Goal: Information Seeking & Learning: Find specific fact

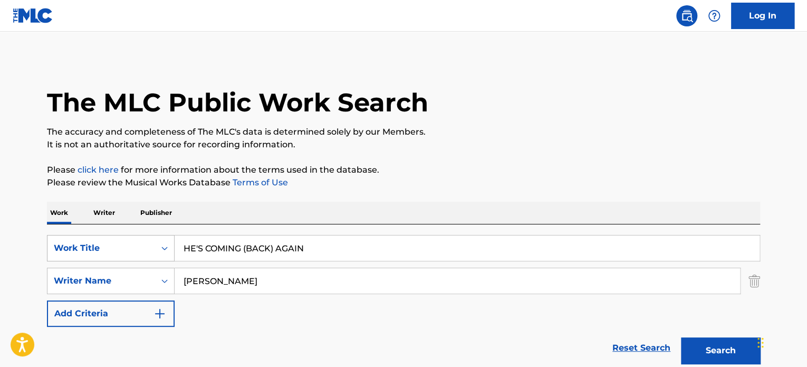
drag, startPoint x: 321, startPoint y: 242, endPoint x: 139, endPoint y: 254, distance: 182.4
click at [142, 254] on div "SearchWithCriteria485190c3-b722-469e-83b0-56e0f8582338 Work Title HE'S COMING (…" at bounding box center [403, 248] width 713 height 26
paste input "COME [DEMOGRAPHIC_DATA] COME"
click at [206, 246] on input "COME [DEMOGRAPHIC_DATA] COME" at bounding box center [467, 247] width 585 height 25
type input "COME [DEMOGRAPHIC_DATA] COME"
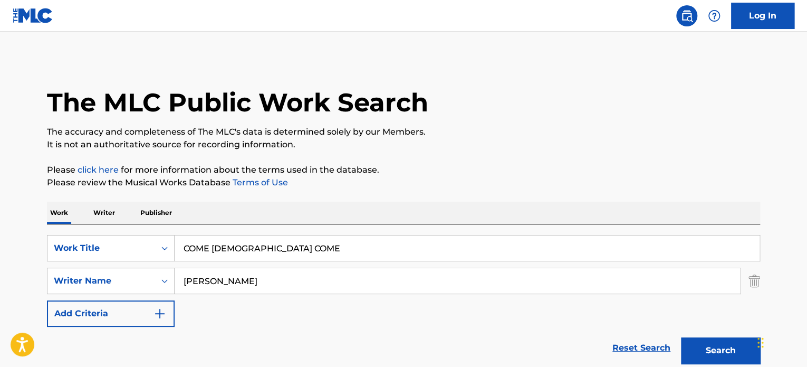
click at [225, 279] on input "[PERSON_NAME]" at bounding box center [458, 280] width 566 height 25
paste input "[PERSON_NAME]"
click at [700, 346] on button "Search" at bounding box center [720, 350] width 79 height 26
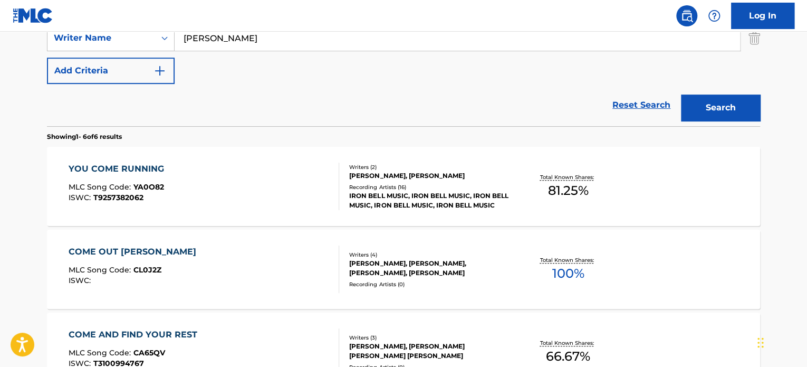
scroll to position [106, 0]
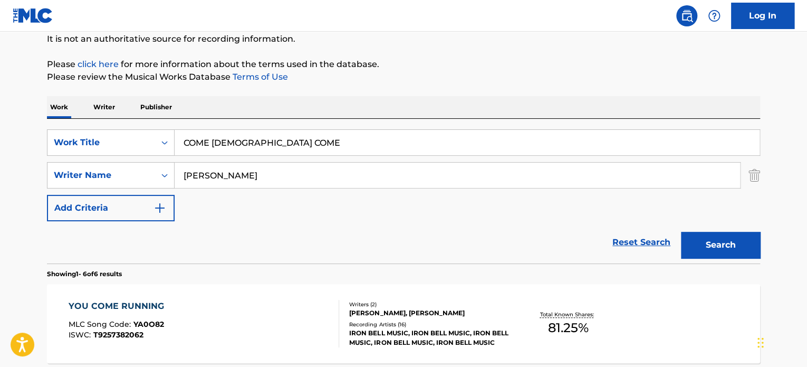
drag, startPoint x: 297, startPoint y: 174, endPoint x: 249, endPoint y: 177, distance: 47.6
click at [157, 173] on div "SearchWithCriteria39eaf936-d3d2-487b-b6a6-1d99d145cd1e Writer Name [PERSON_NAME]" at bounding box center [403, 175] width 713 height 26
paste input "Fowl"
type input "[PERSON_NAME]"
drag, startPoint x: 719, startPoint y: 241, endPoint x: 713, endPoint y: 240, distance: 5.9
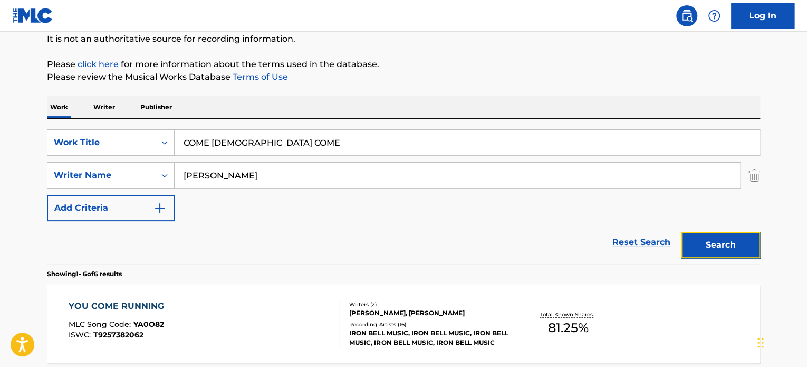
click at [718, 241] on button "Search" at bounding box center [720, 245] width 79 height 26
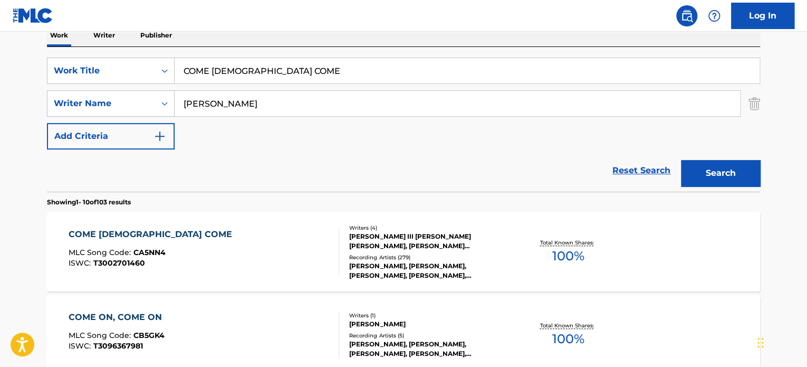
scroll to position [211, 0]
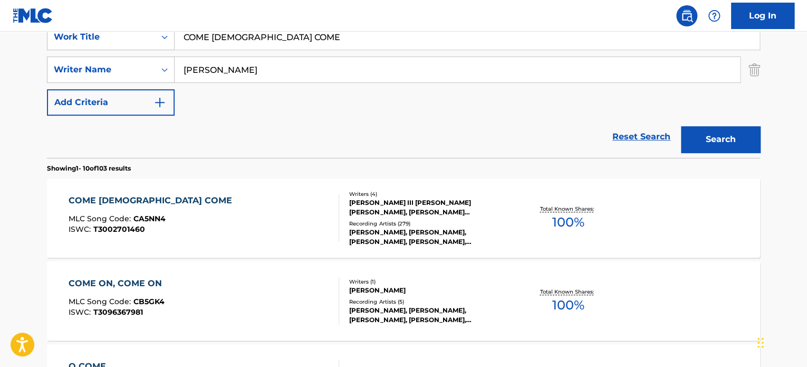
click at [284, 221] on div "COME [PERSON_NAME] COME MLC Song Code : CA5NN4 ISWC : T3002701460" at bounding box center [204, 217] width 271 height 47
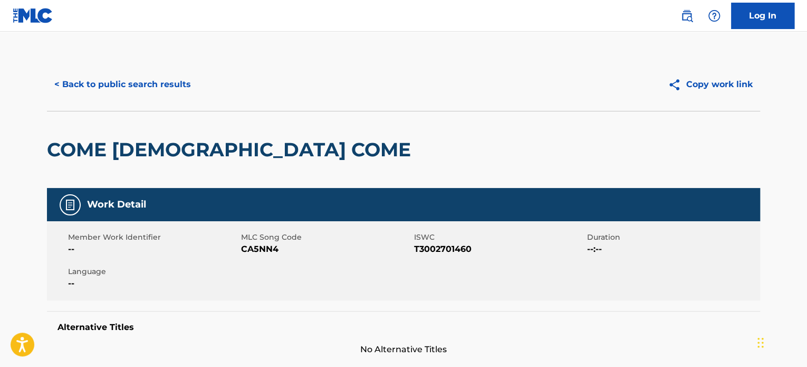
scroll to position [158, 0]
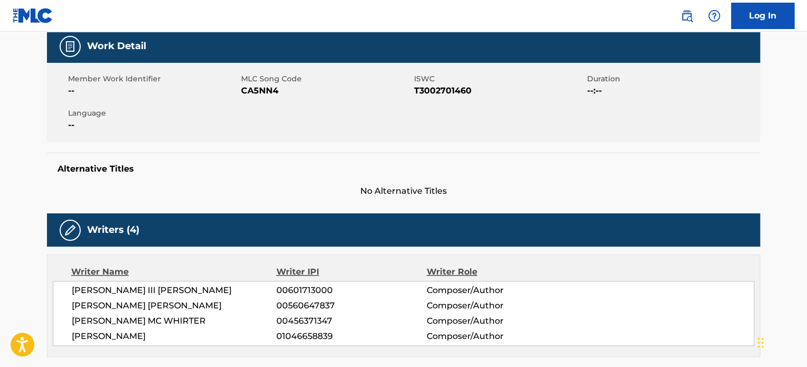
click at [110, 289] on span "[PERSON_NAME] III [PERSON_NAME]" at bounding box center [174, 290] width 205 height 13
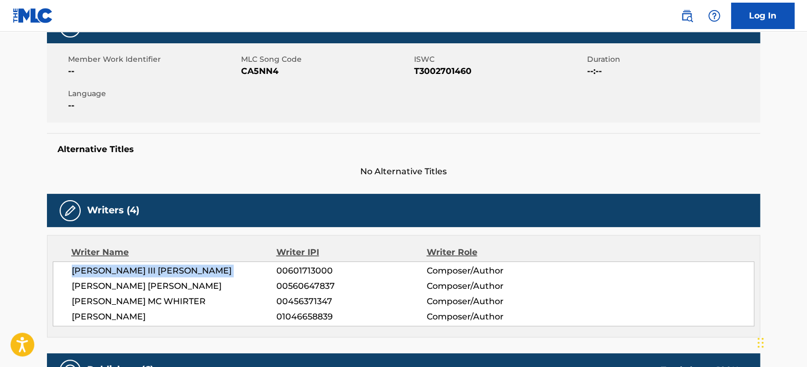
scroll to position [211, 0]
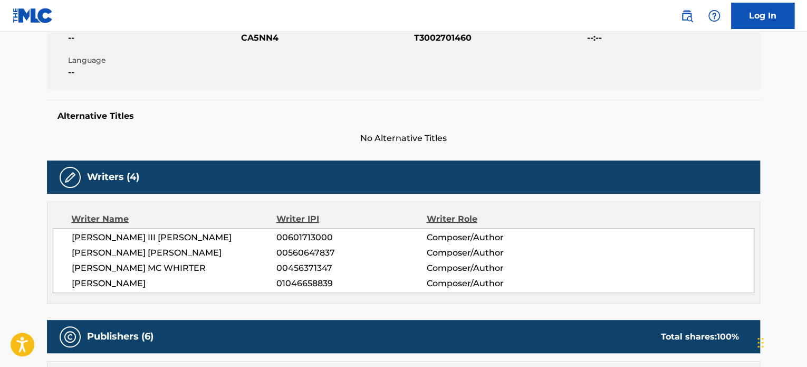
click at [132, 257] on span "[PERSON_NAME] [PERSON_NAME]" at bounding box center [174, 252] width 205 height 13
click at [129, 268] on span "[PERSON_NAME] MC WHIRTER" at bounding box center [174, 268] width 205 height 13
click at [129, 267] on span "[PERSON_NAME] MC WHIRTER" at bounding box center [174, 268] width 205 height 13
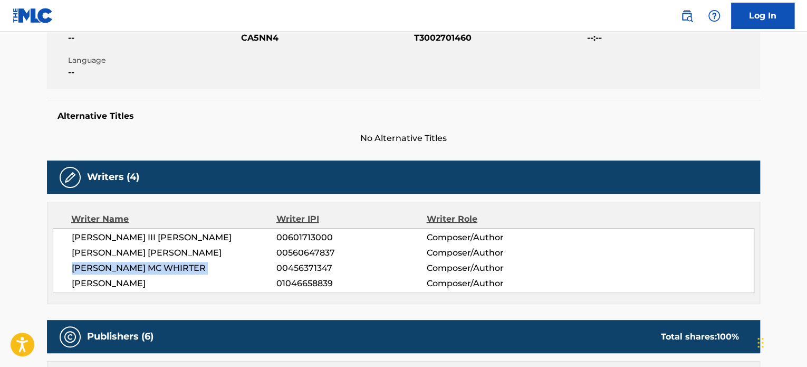
click at [129, 267] on span "[PERSON_NAME] MC WHIRTER" at bounding box center [174, 268] width 205 height 13
click at [133, 284] on span "[PERSON_NAME]" at bounding box center [174, 283] width 205 height 13
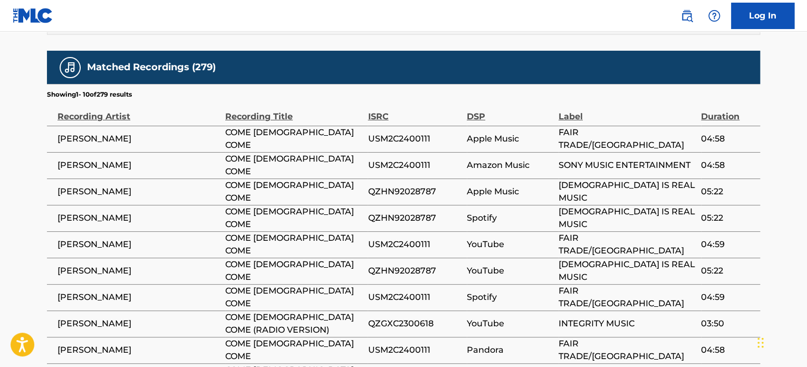
scroll to position [1737, 0]
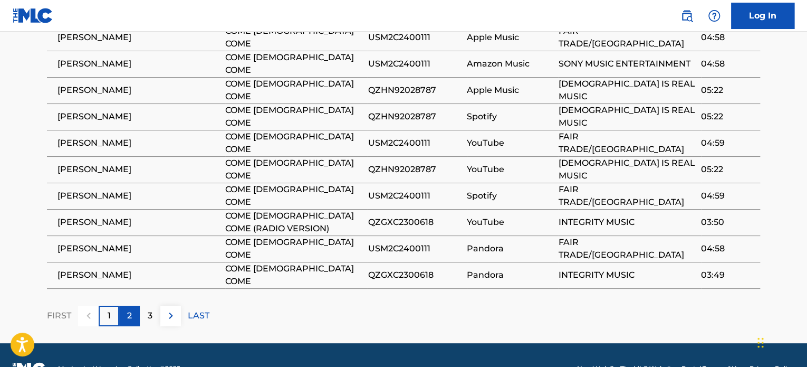
click at [131, 309] on p "2" at bounding box center [129, 315] width 5 height 13
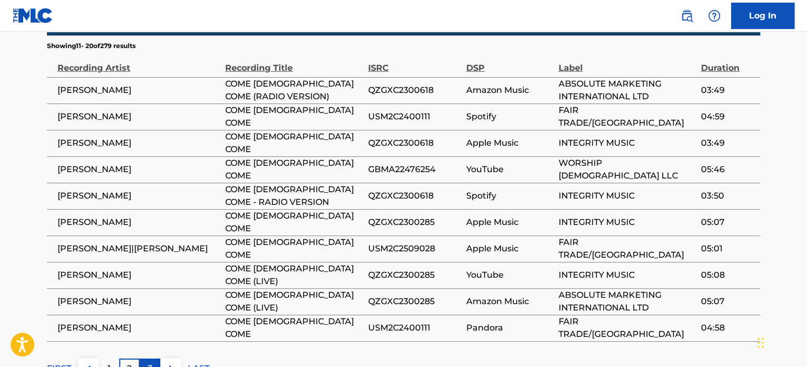
click at [151, 362] on p "3" at bounding box center [150, 368] width 5 height 13
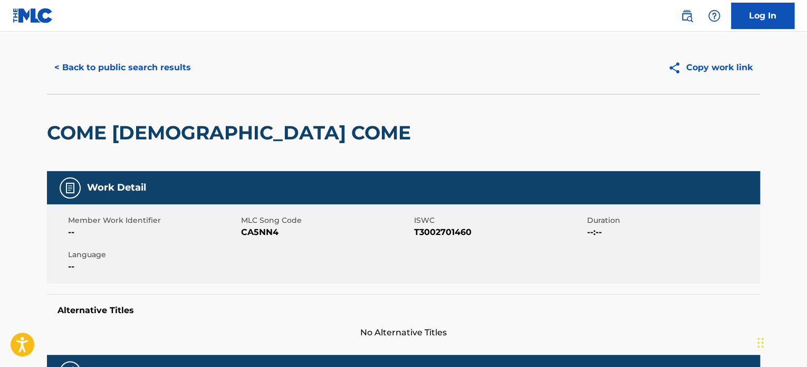
scroll to position [0, 0]
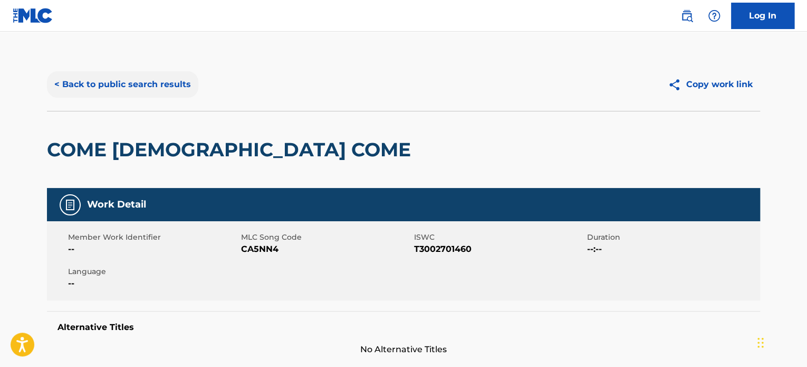
click at [135, 88] on button "< Back to public search results" at bounding box center [122, 84] width 151 height 26
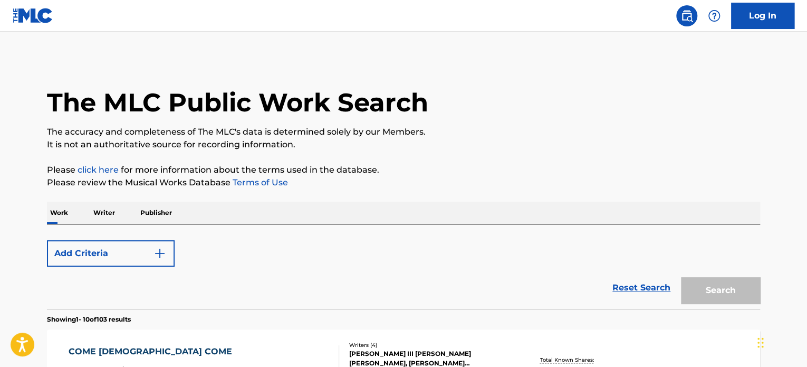
scroll to position [211, 0]
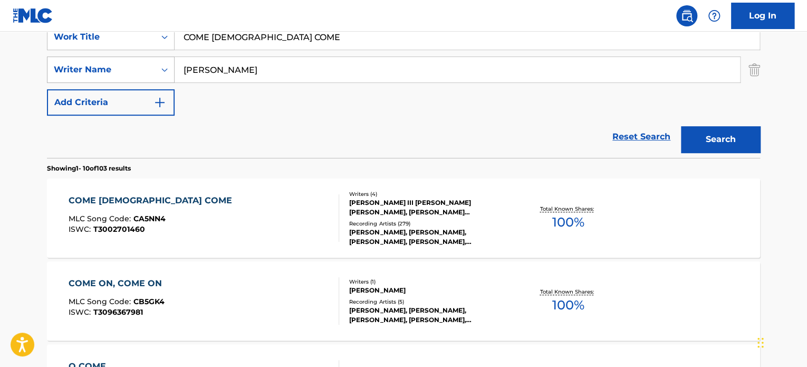
drag, startPoint x: 274, startPoint y: 44, endPoint x: 62, endPoint y: 66, distance: 213.8
click at [66, 56] on div "SearchWithCriteria485190c3-b722-469e-83b0-56e0f8582338 Work Title COME [DEMOGRA…" at bounding box center [403, 70] width 713 height 92
type input "azul"
type input "m"
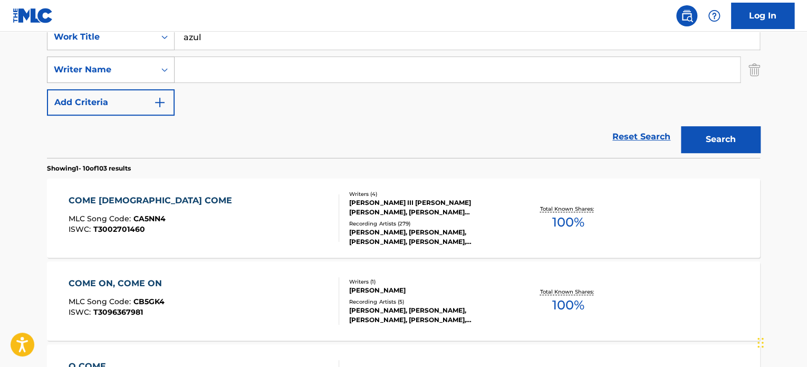
type input "m"
type input "[PERSON_NAME]"
click at [681, 126] on button "Search" at bounding box center [720, 139] width 79 height 26
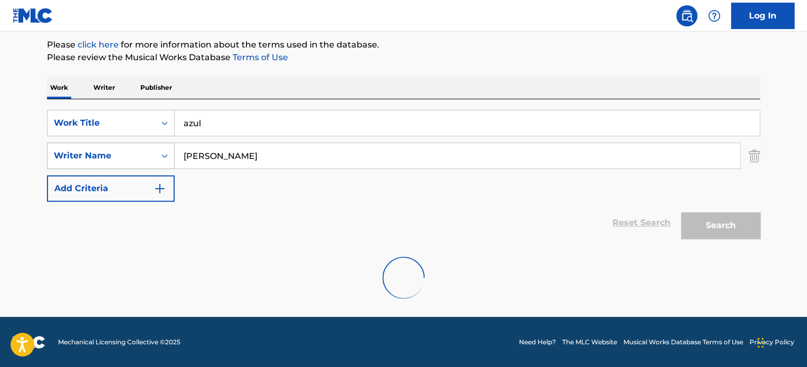
scroll to position [91, 0]
